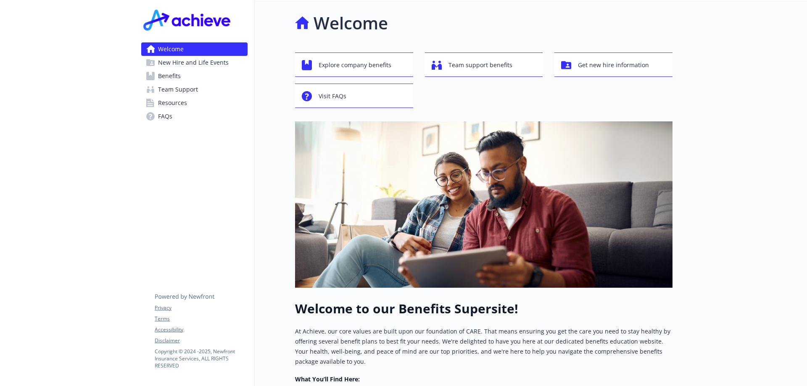
click at [203, 73] on link "Benefits" at bounding box center [194, 75] width 106 height 13
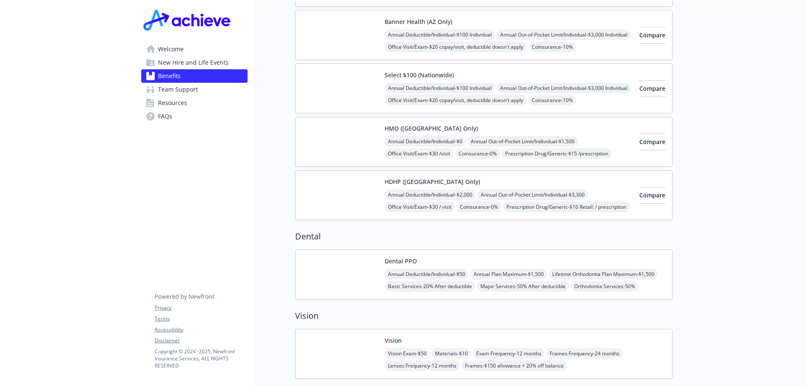
scroll to position [336, 0]
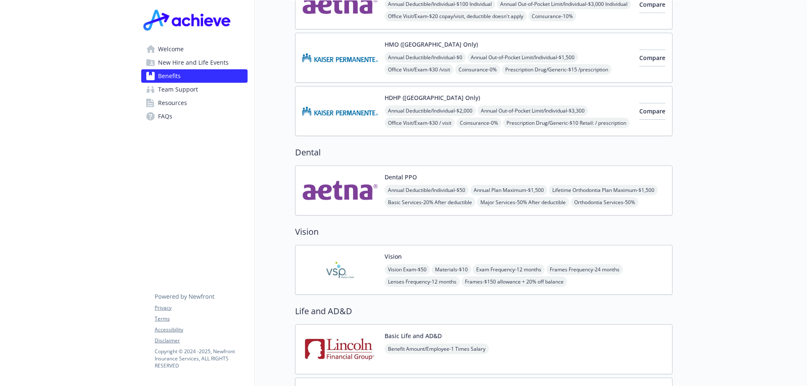
click at [348, 267] on img at bounding box center [340, 270] width 76 height 36
